Goal: Task Accomplishment & Management: Manage account settings

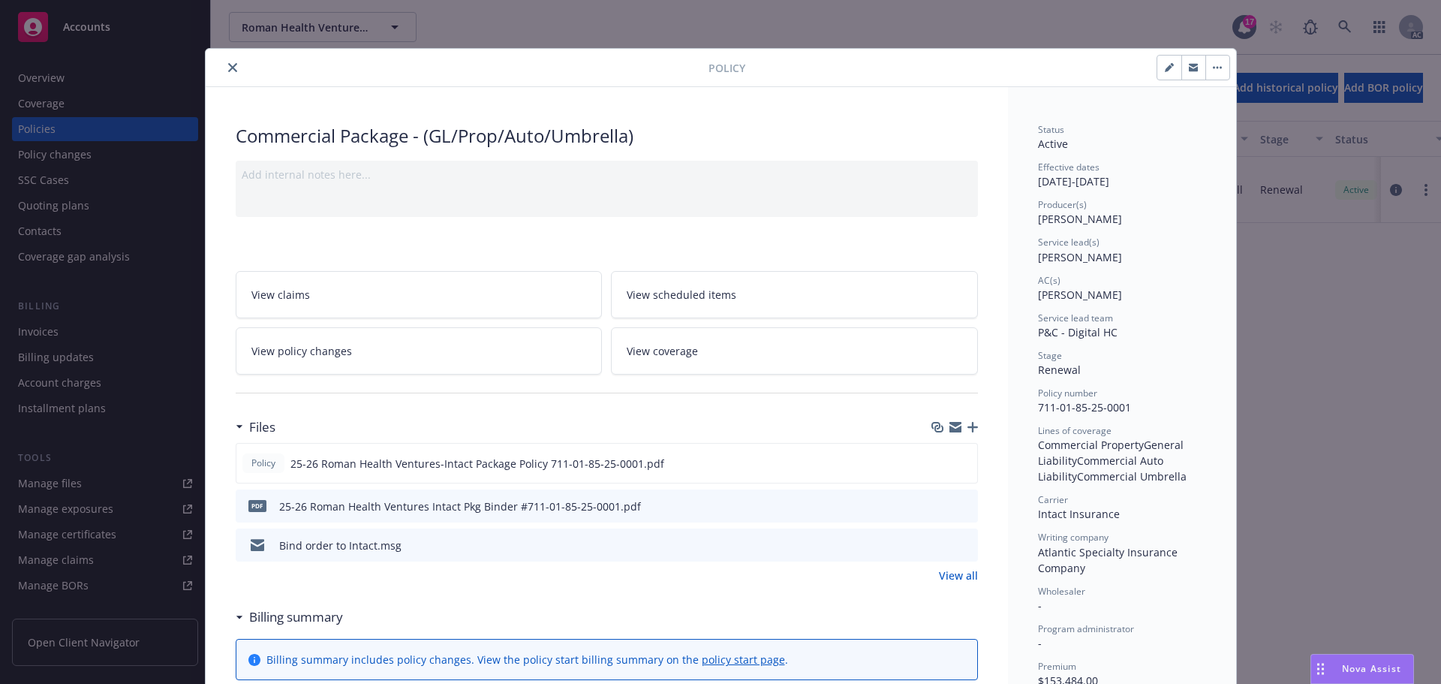
click at [228, 68] on icon "close" at bounding box center [232, 67] width 9 height 9
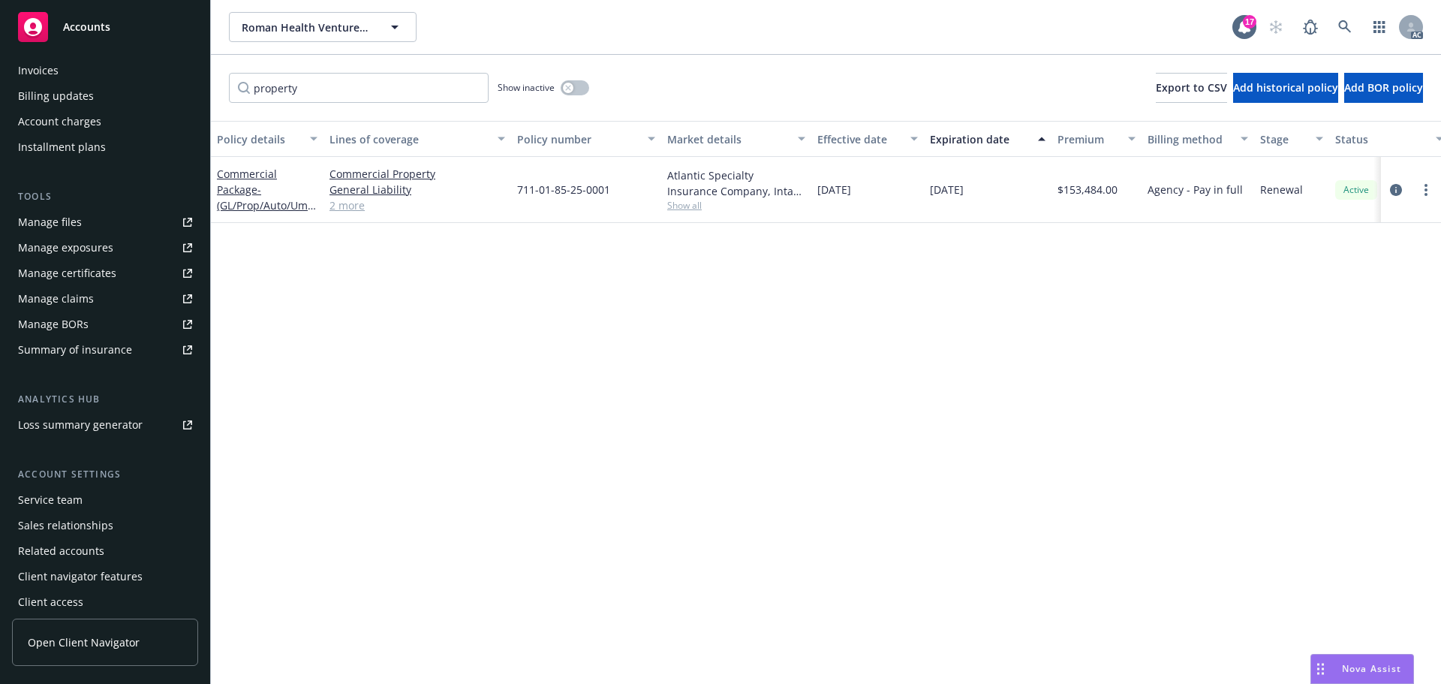
scroll to position [269, 0]
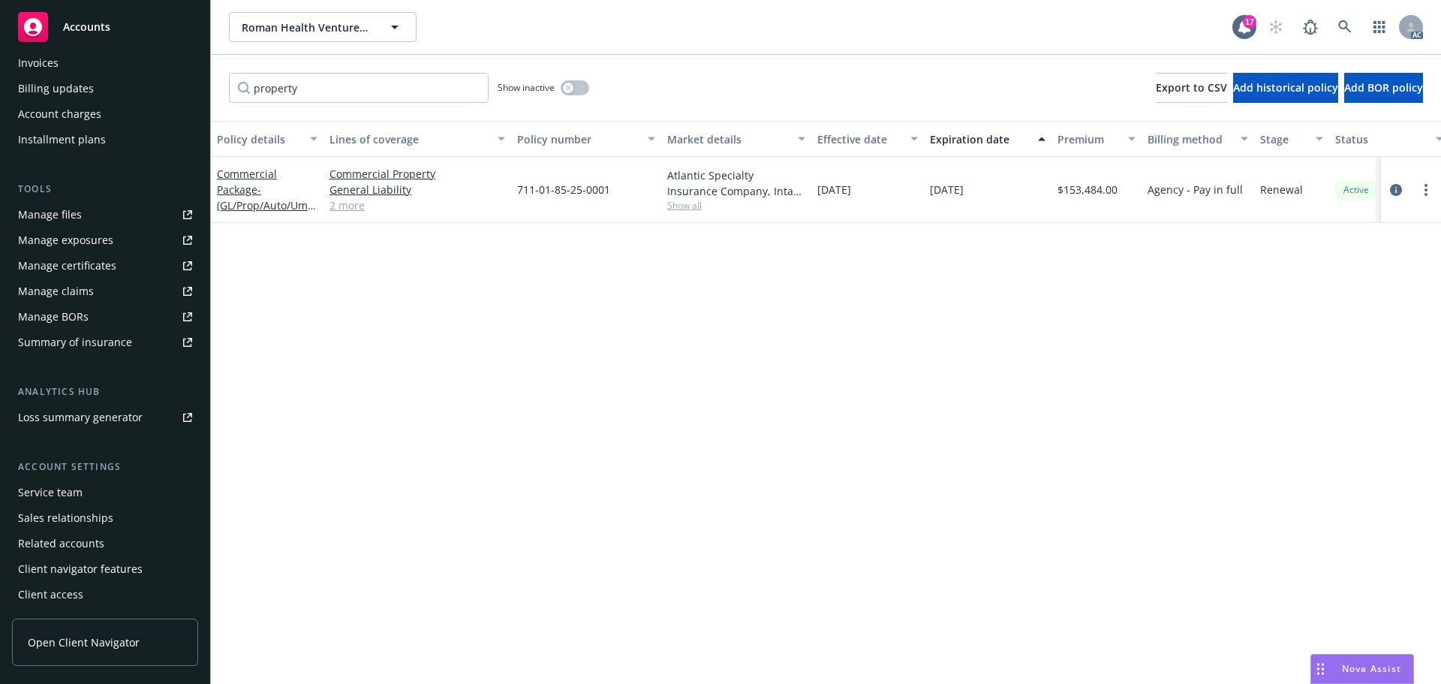
click at [56, 494] on div "Service team" at bounding box center [50, 492] width 65 height 24
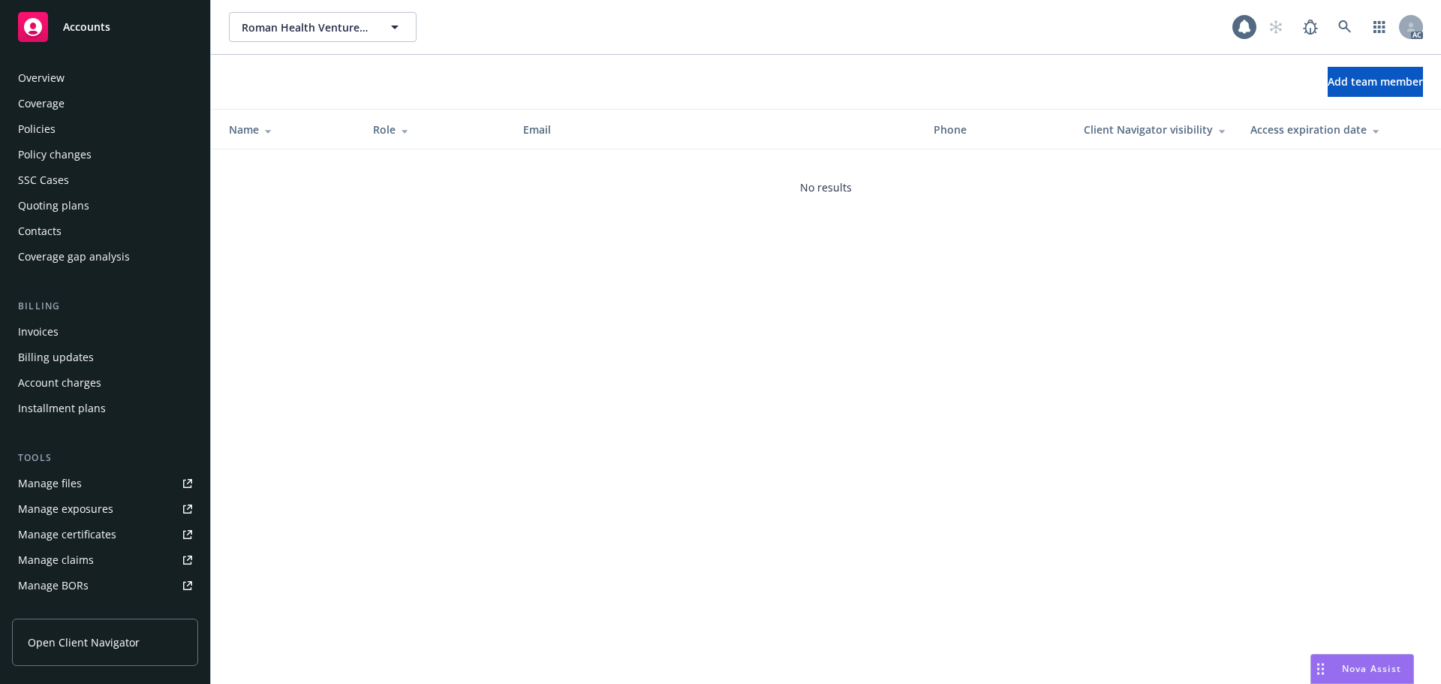
scroll to position [269, 0]
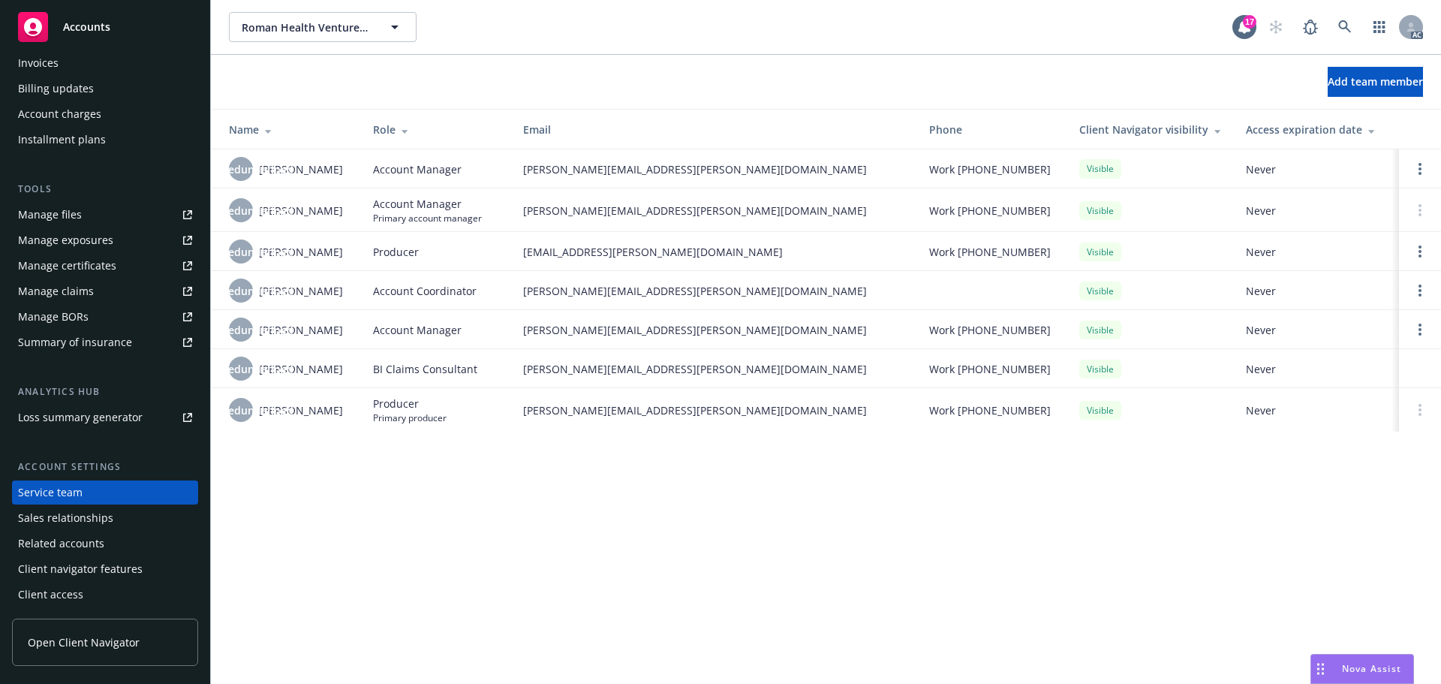
click at [82, 512] on div "Sales relationships" at bounding box center [65, 518] width 95 height 24
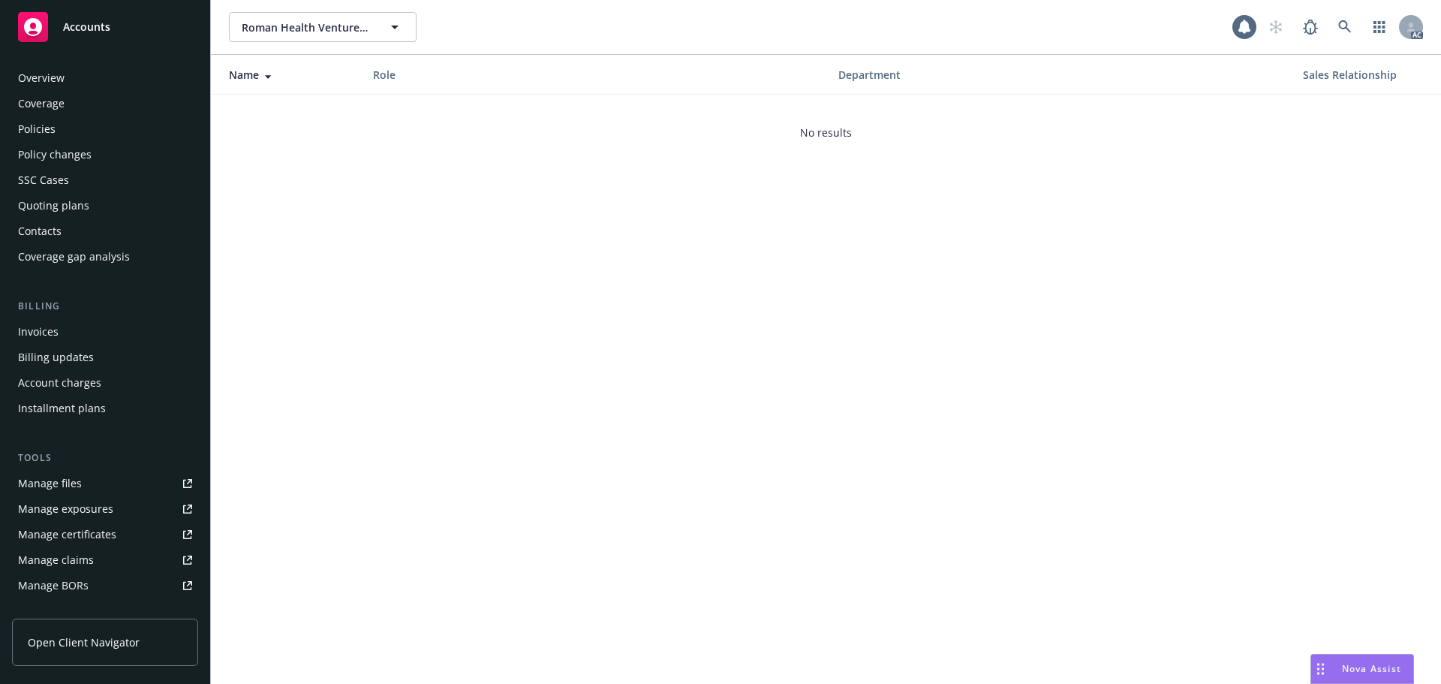
scroll to position [269, 0]
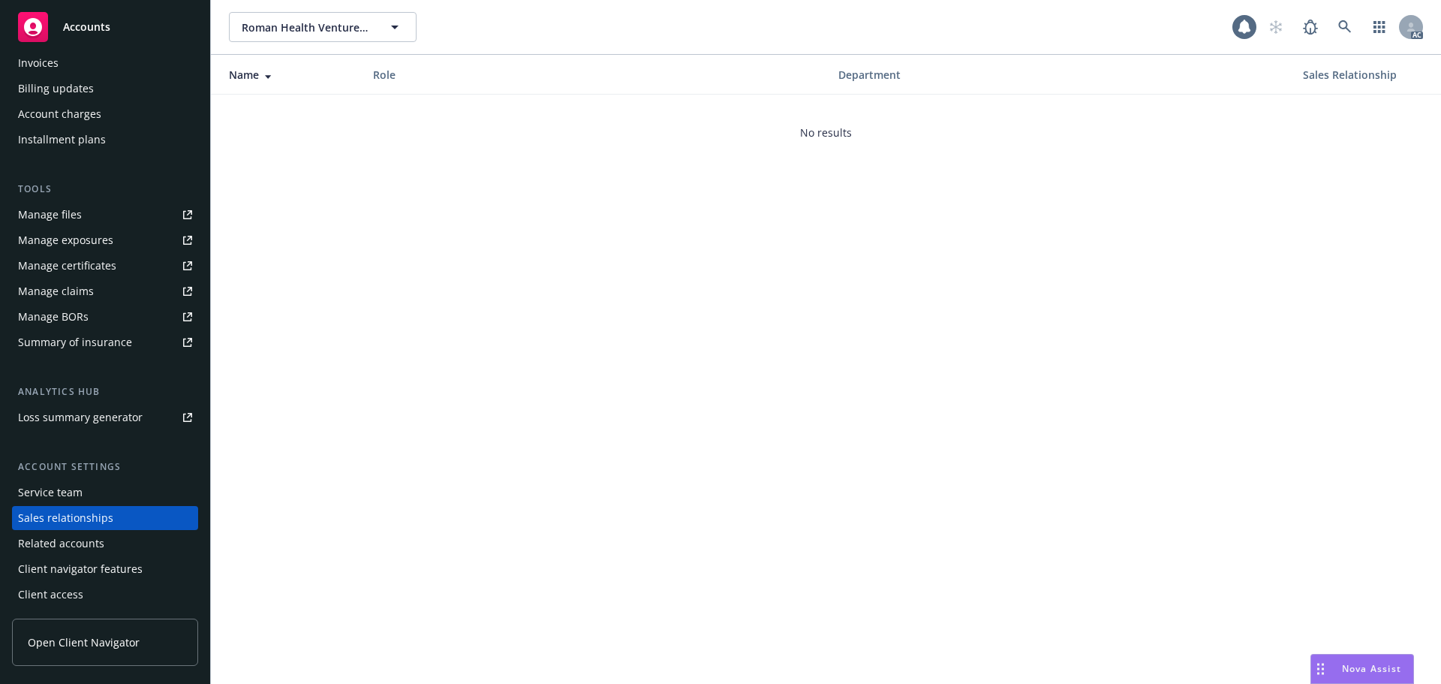
click at [80, 498] on div "Service team" at bounding box center [50, 492] width 65 height 24
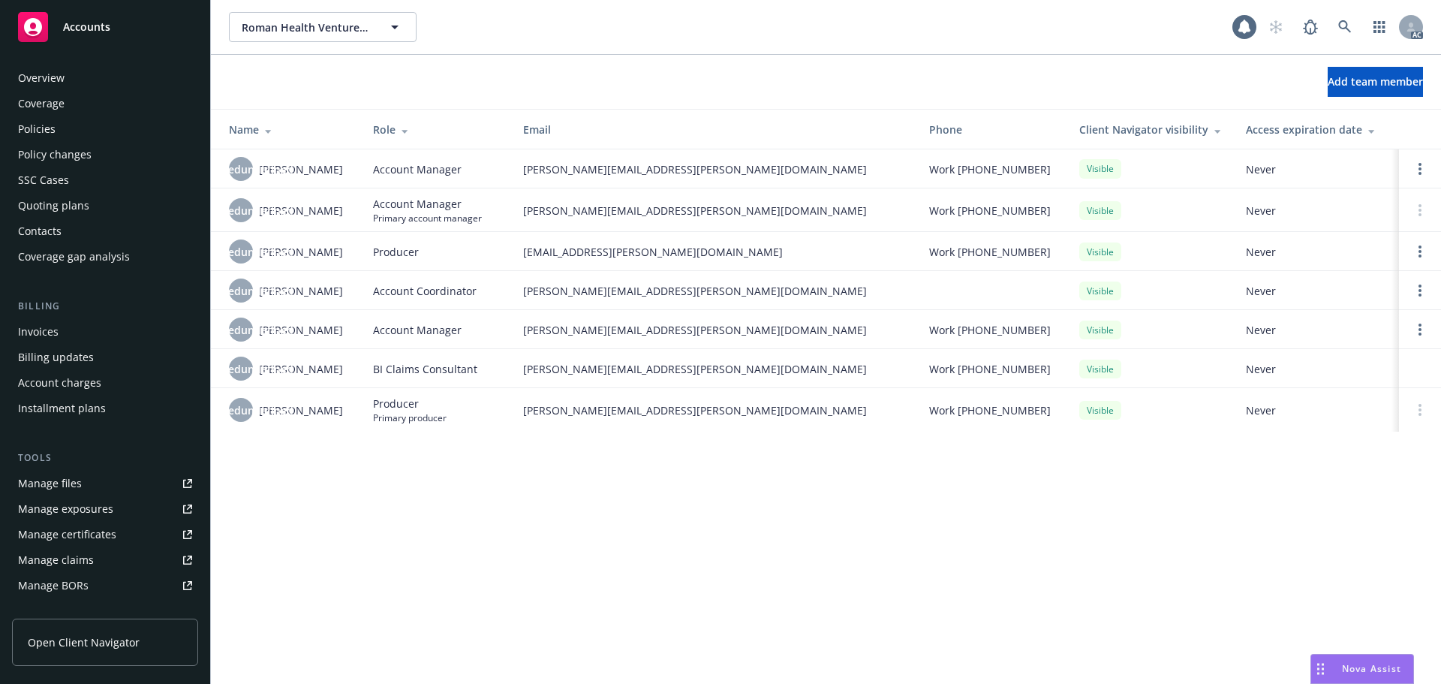
scroll to position [269, 0]
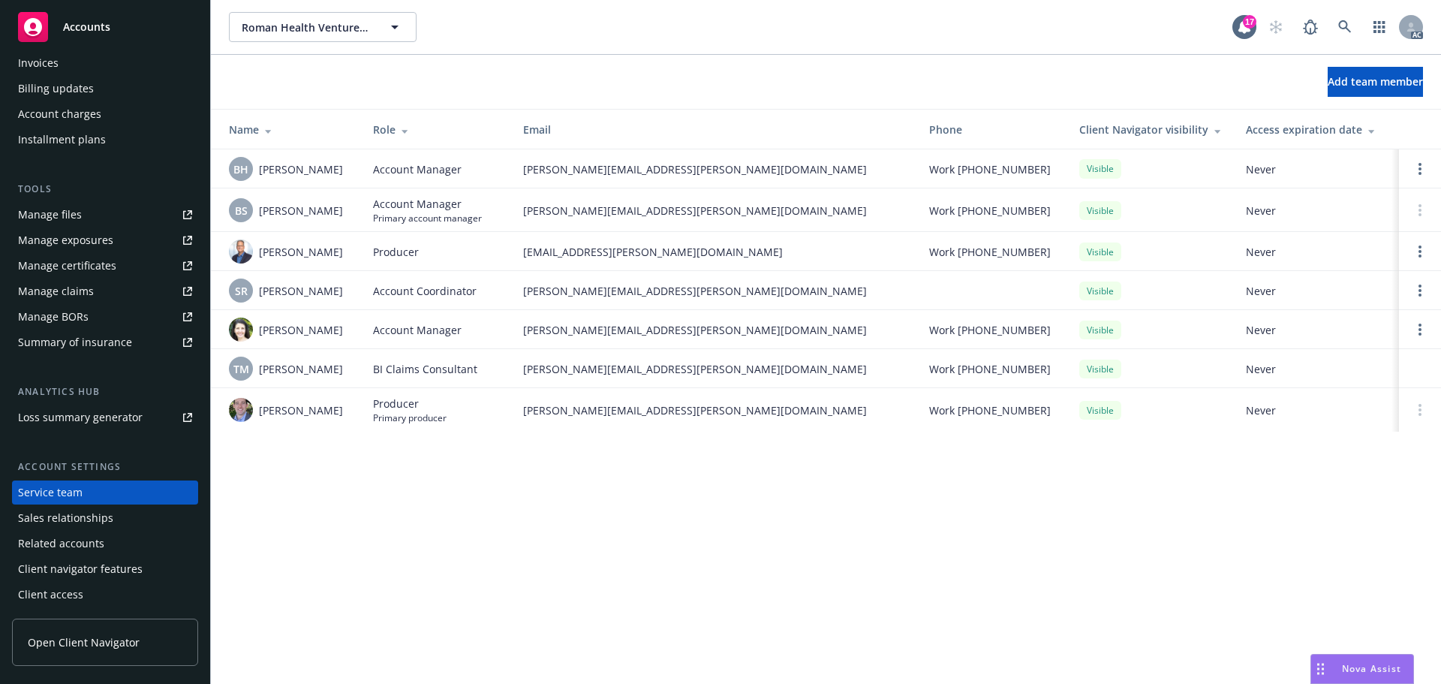
click at [80, 32] on span "Accounts" at bounding box center [86, 27] width 47 height 12
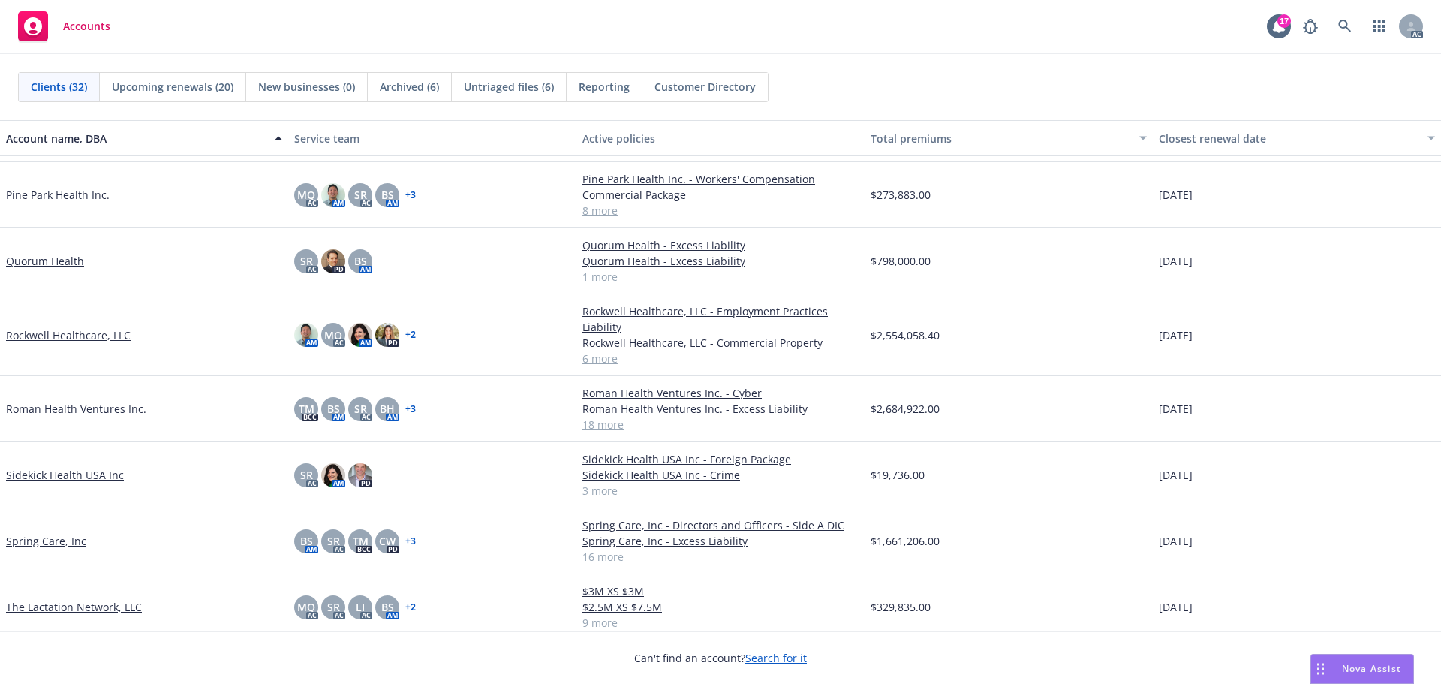
scroll to position [1276, 0]
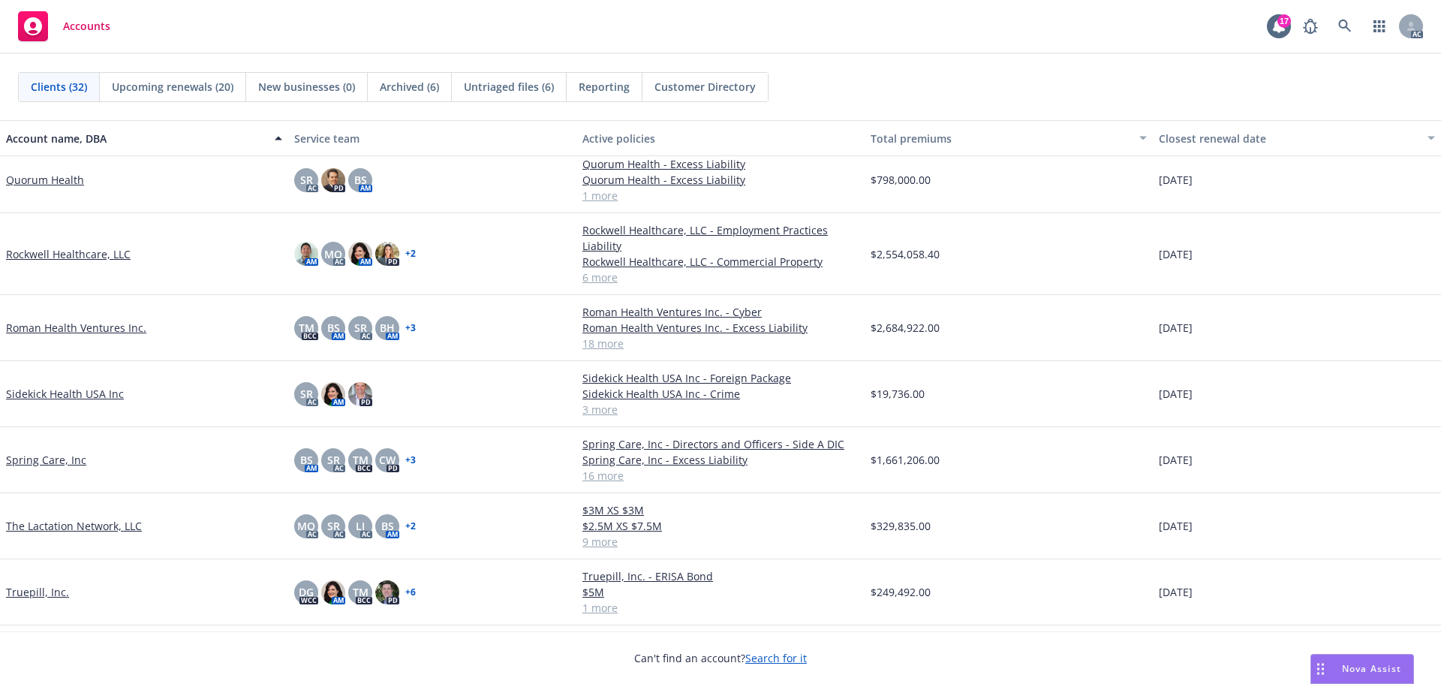
click at [59, 462] on link "Spring Care, Inc" at bounding box center [46, 460] width 80 height 16
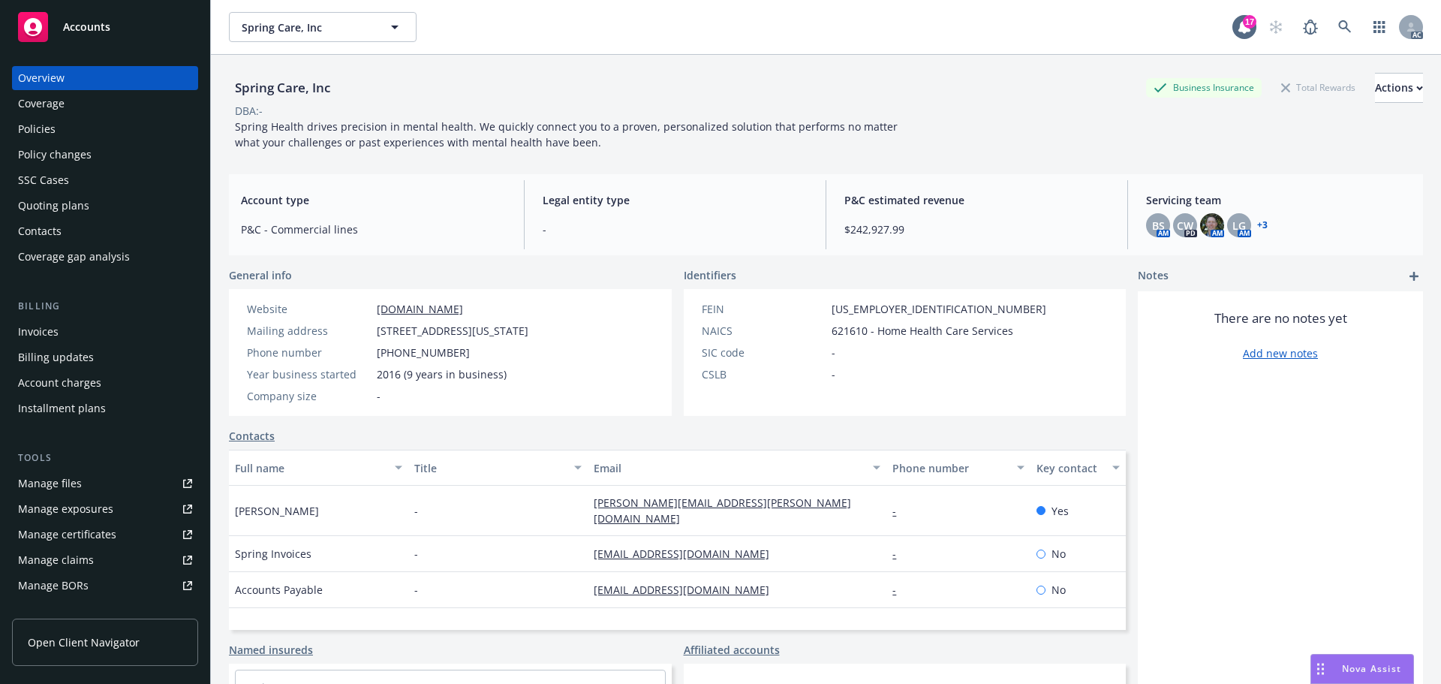
scroll to position [75, 0]
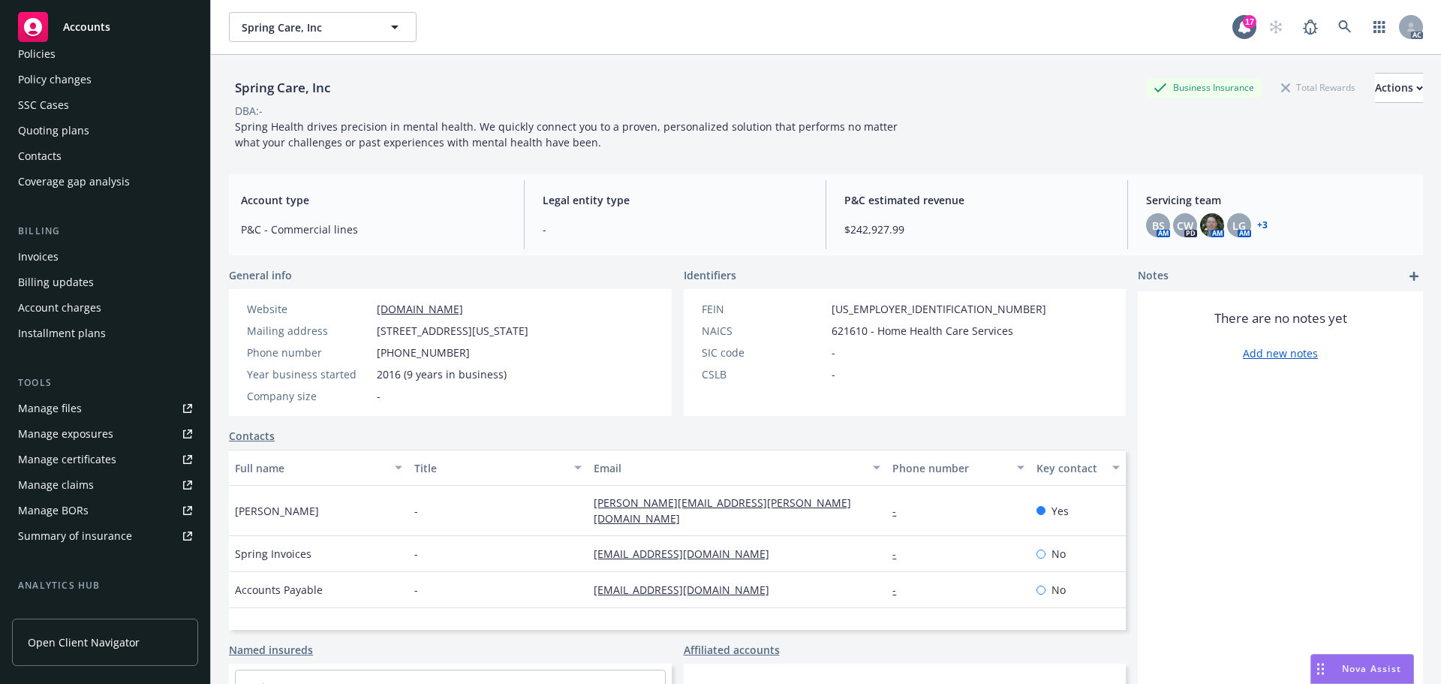
click at [43, 405] on div "Manage files" at bounding box center [50, 408] width 64 height 24
